Goal: Check status: Check status

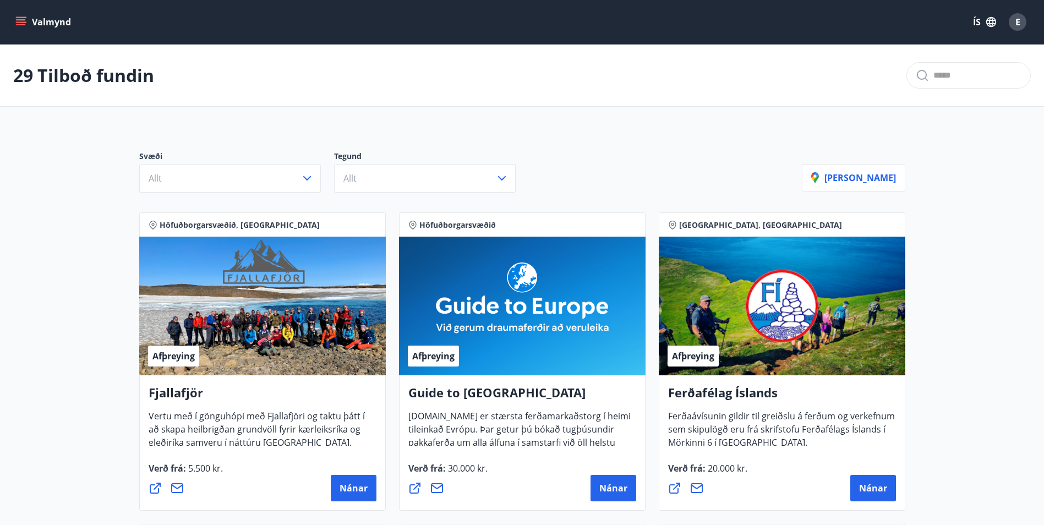
click at [47, 18] on button "Valmynd" at bounding box center [44, 22] width 62 height 20
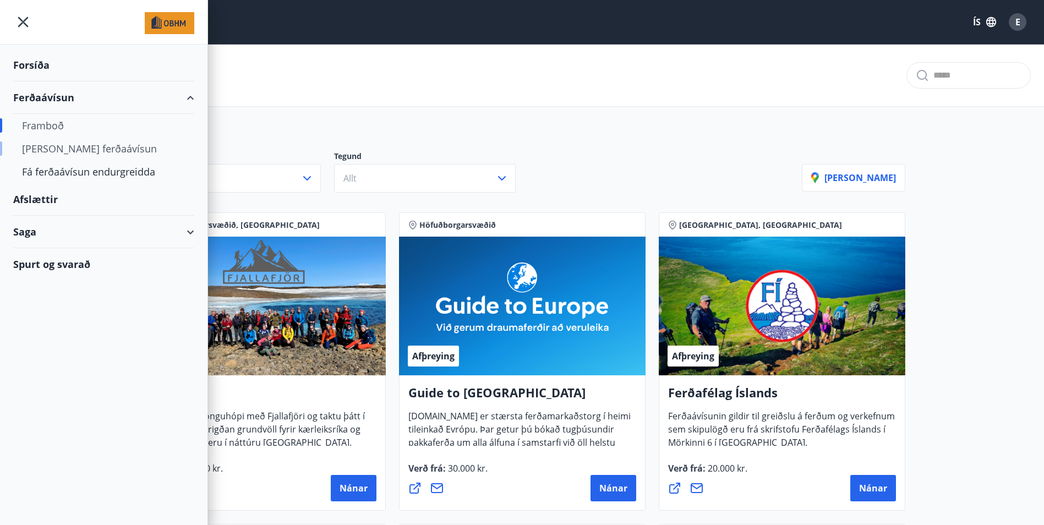
click at [68, 150] on div "[PERSON_NAME] ferðaávísun" at bounding box center [103, 148] width 163 height 23
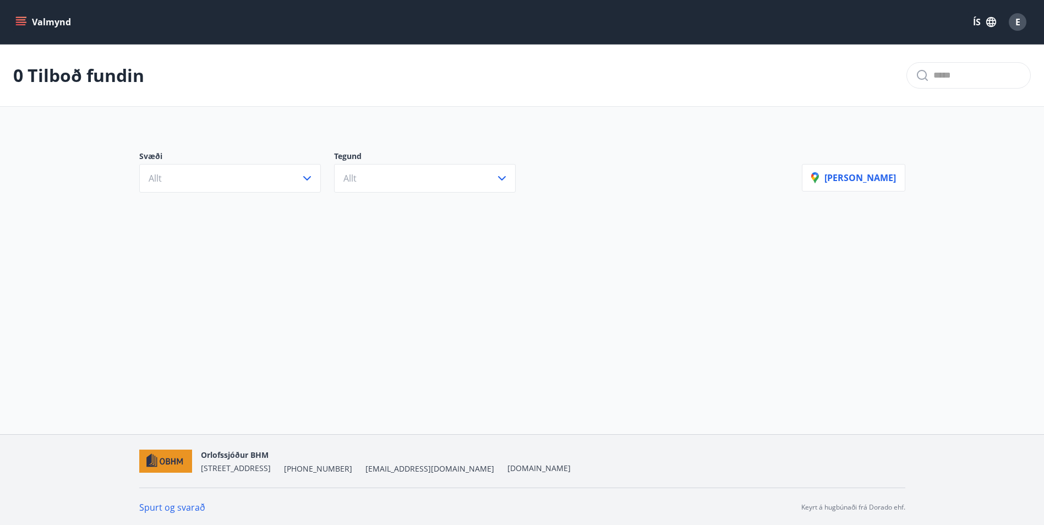
click at [49, 25] on button "Valmynd" at bounding box center [44, 22] width 62 height 20
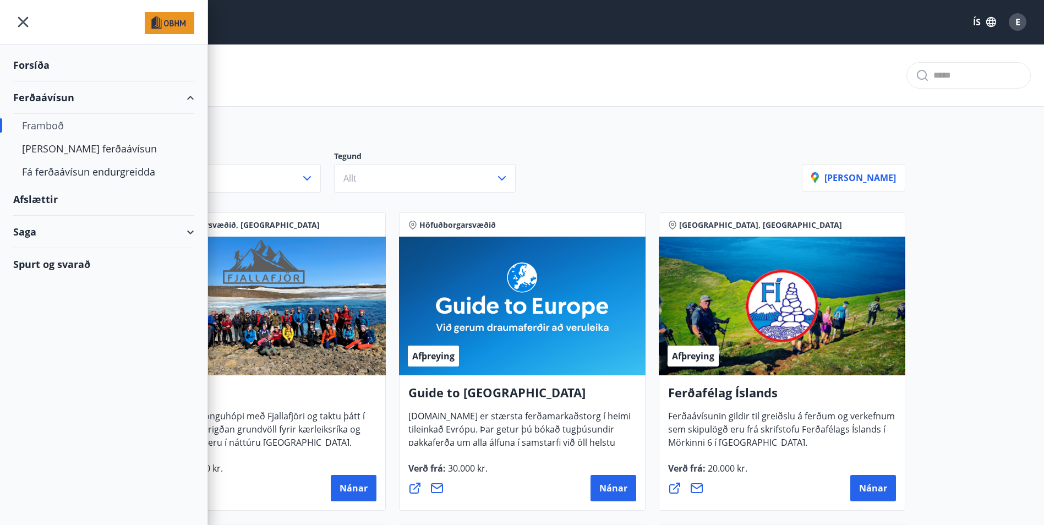
click at [52, 234] on div "Saga" at bounding box center [103, 232] width 181 height 32
click at [47, 259] on div "Ferðaávísun" at bounding box center [103, 259] width 163 height 23
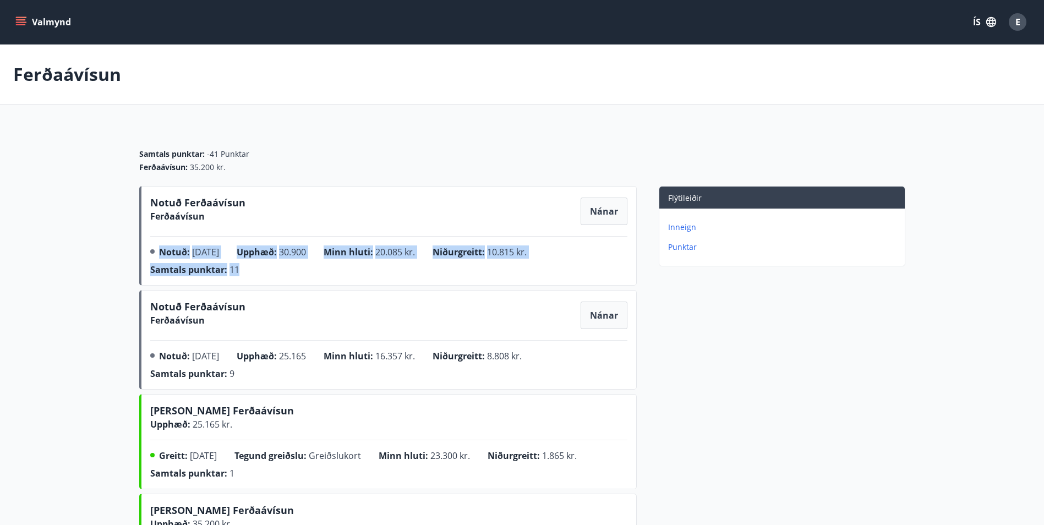
drag, startPoint x: 152, startPoint y: 255, endPoint x: 259, endPoint y: 280, distance: 109.6
click at [259, 280] on div "Notuð : [DATE] Upphæð : 30.900 Minn hluti : 20.085 kr. Niðurgreitt : 10.815 kr.…" at bounding box center [388, 262] width 477 height 35
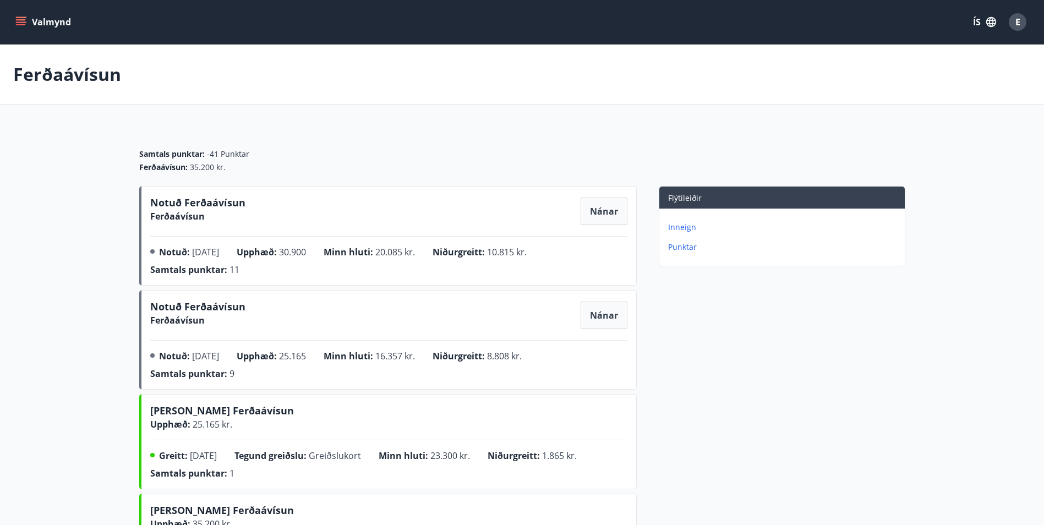
click at [686, 225] on p "Inneign" at bounding box center [784, 227] width 232 height 11
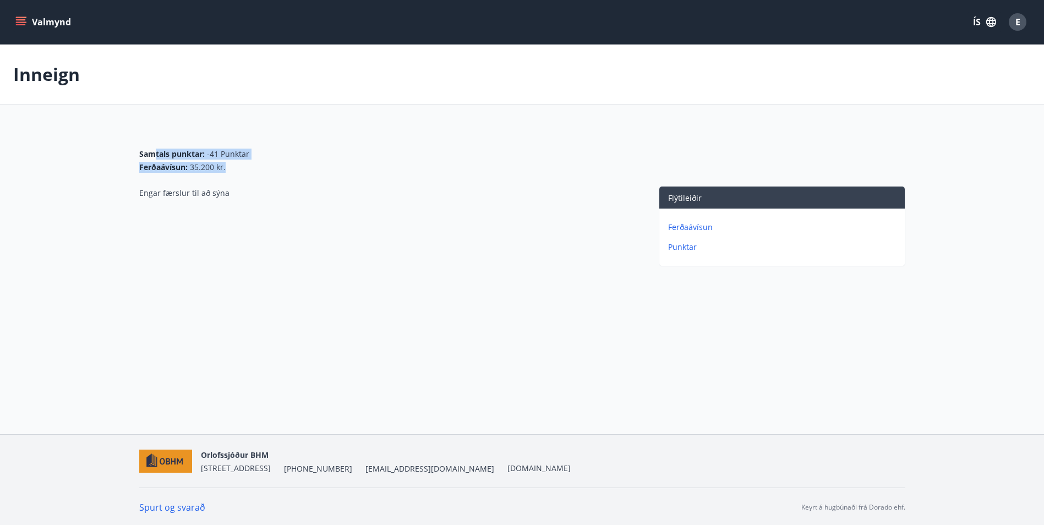
drag, startPoint x: 152, startPoint y: 156, endPoint x: 269, endPoint y: 168, distance: 117.3
click at [269, 168] on div "Samtals punktar : -41 Punktar Ferðaávísun : 35.200 kr." at bounding box center [522, 161] width 766 height 24
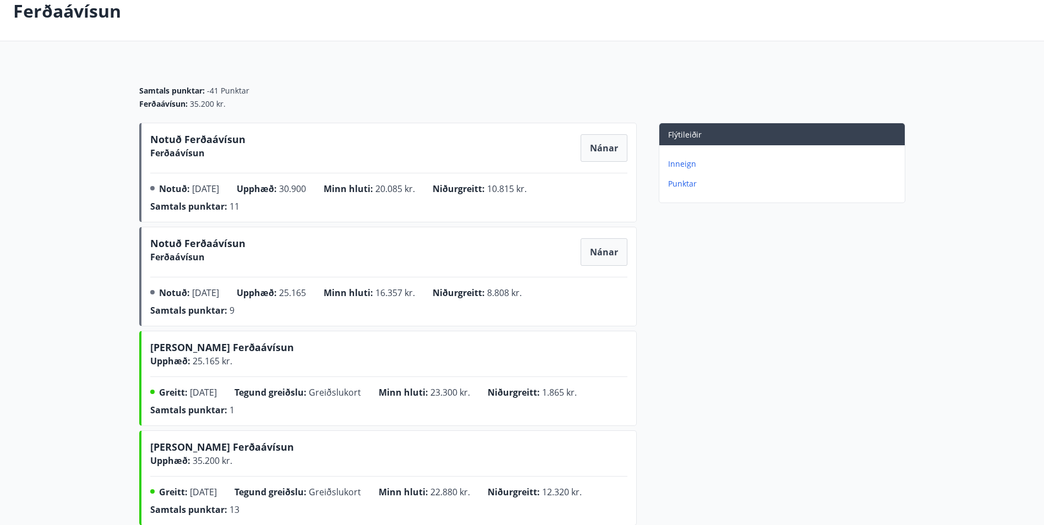
scroll to position [51, 0]
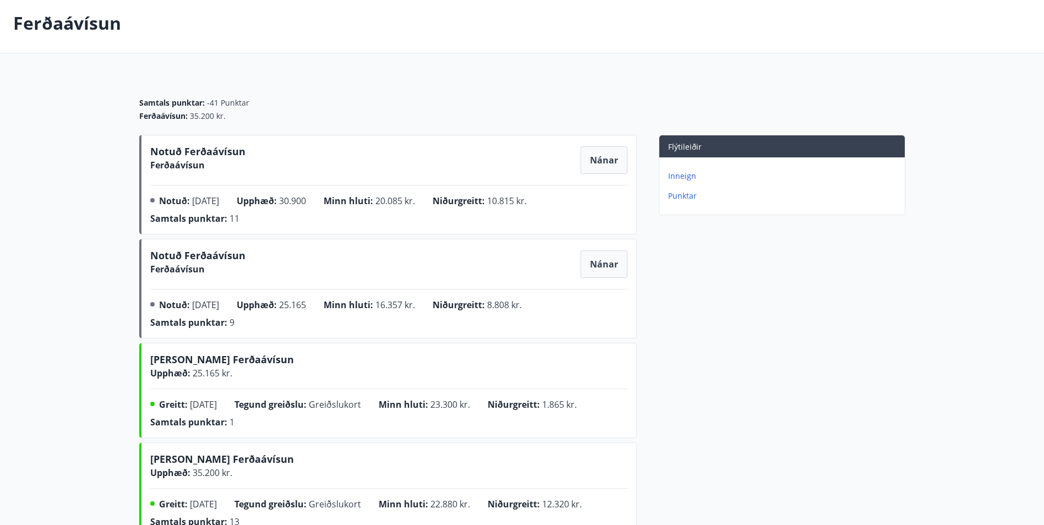
drag, startPoint x: 219, startPoint y: 303, endPoint x: 530, endPoint y: 311, distance: 311.0
click at [530, 311] on div "Notuð : [DATE] Upphæð : 25.165 Minn hluti : 16.357 kr. Niðurgreitt : 8.808 kr. …" at bounding box center [388, 315] width 477 height 35
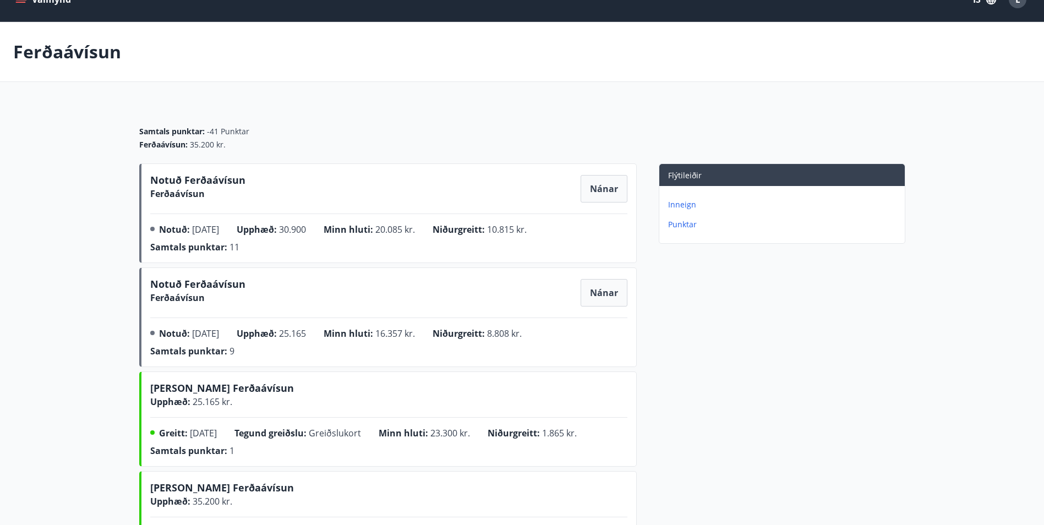
scroll to position [0, 0]
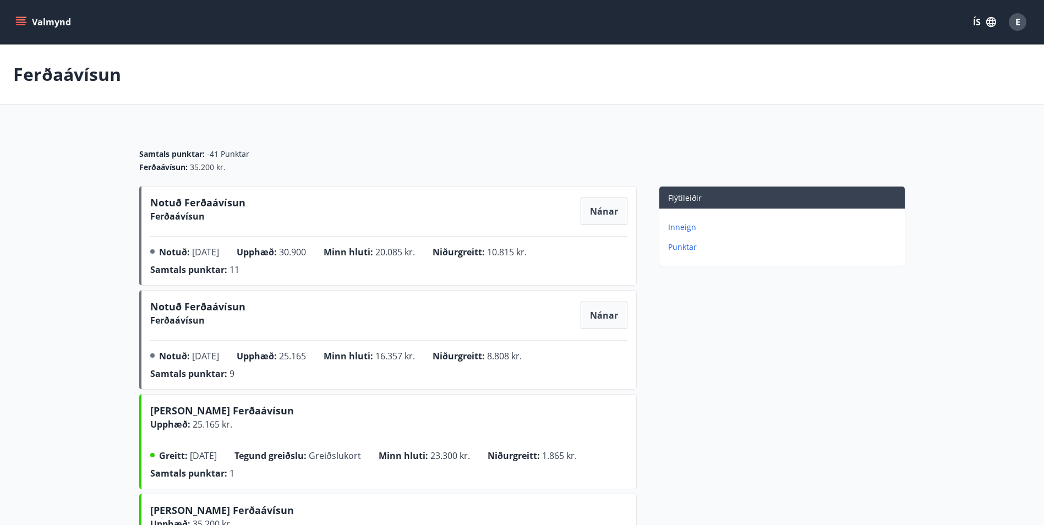
click at [27, 25] on button "Valmynd" at bounding box center [44, 22] width 62 height 20
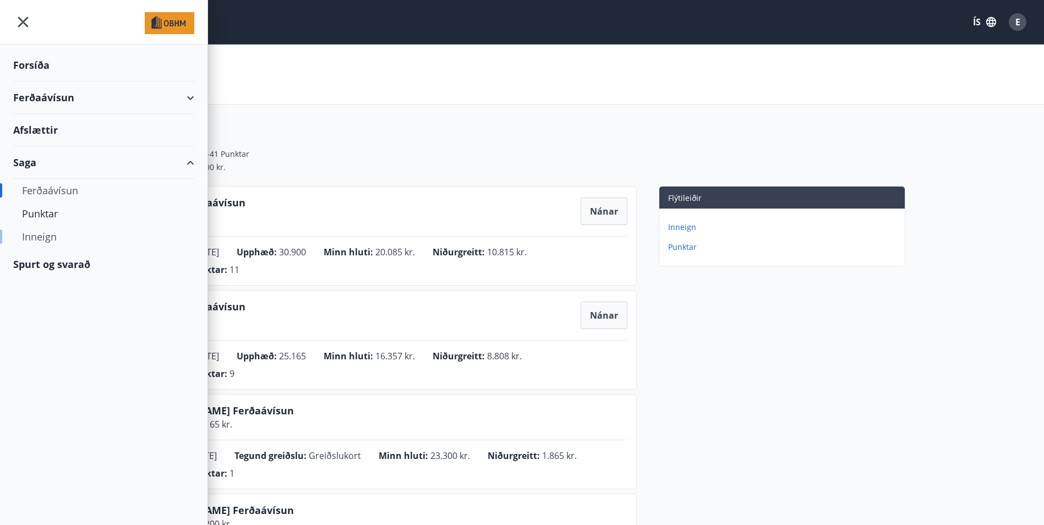
click at [40, 236] on div "Inneign" at bounding box center [103, 236] width 163 height 23
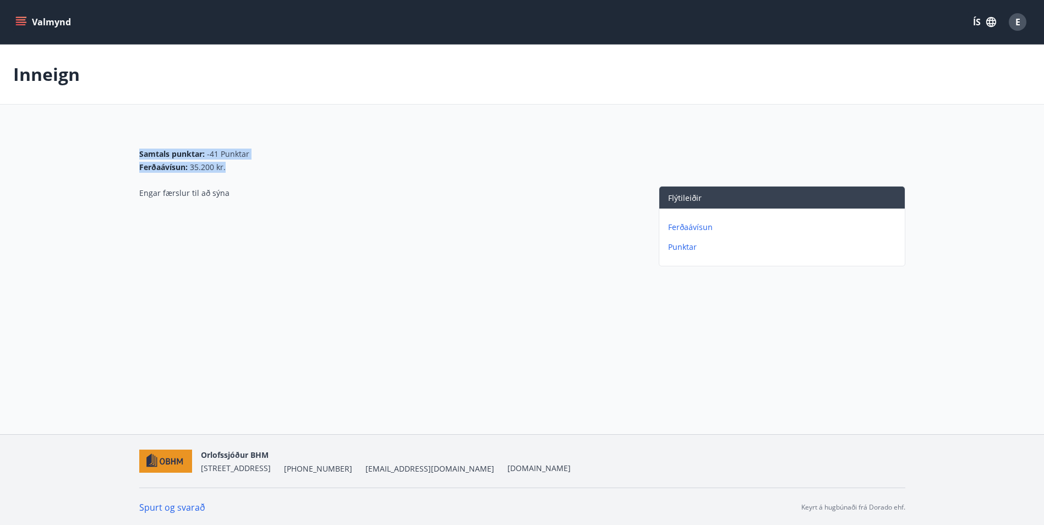
drag, startPoint x: 228, startPoint y: 168, endPoint x: 118, endPoint y: 152, distance: 110.7
click at [118, 152] on main "Inneign Samtals punktar : -41 Punktar Ferðaávísun : 35.200 kr. Engar færslur ti…" at bounding box center [522, 158] width 1044 height 226
drag, startPoint x: 118, startPoint y: 152, endPoint x: 229, endPoint y: 254, distance: 150.3
click at [229, 254] on div "Engar færslur til að sýna" at bounding box center [387, 228] width 497 height 85
drag, startPoint x: 231, startPoint y: 169, endPoint x: 117, endPoint y: 146, distance: 116.7
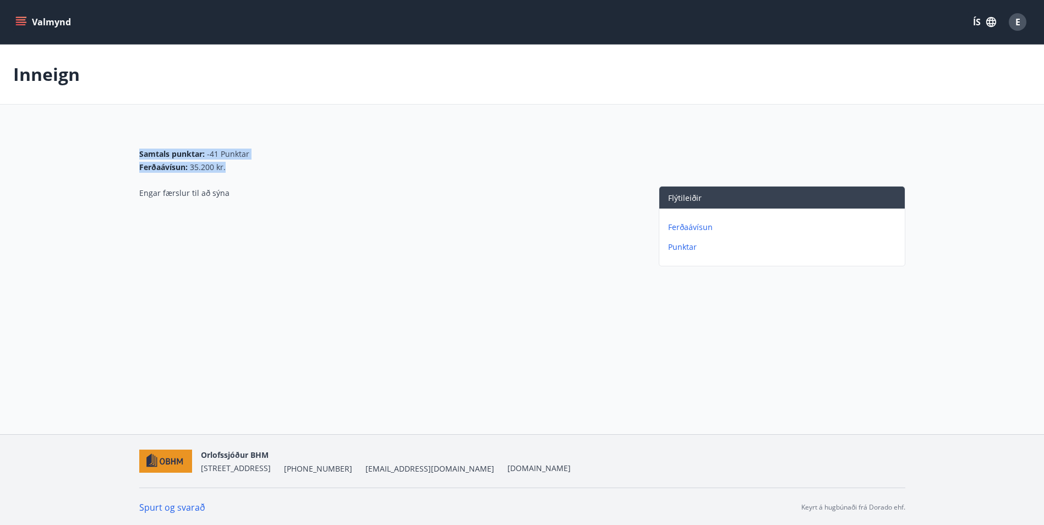
click at [117, 146] on main "Inneign Samtals punktar : -41 Punktar Ferðaávísun : 35.200 kr. Engar færslur ti…" at bounding box center [522, 158] width 1044 height 226
click at [234, 223] on div "Engar færslur til að sýna" at bounding box center [387, 228] width 497 height 85
drag, startPoint x: 229, startPoint y: 191, endPoint x: 127, endPoint y: 186, distance: 102.5
click at [127, 186] on div "Samtals punktar : -41 Punktar Ferðaávísun : 35.200 kr. Engar færslur til að sýn…" at bounding box center [522, 199] width 792 height 144
